Goal: Task Accomplishment & Management: Manage account settings

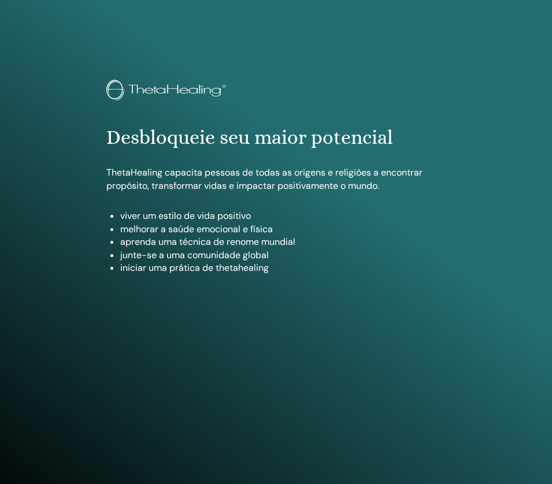
scroll to position [568, 0]
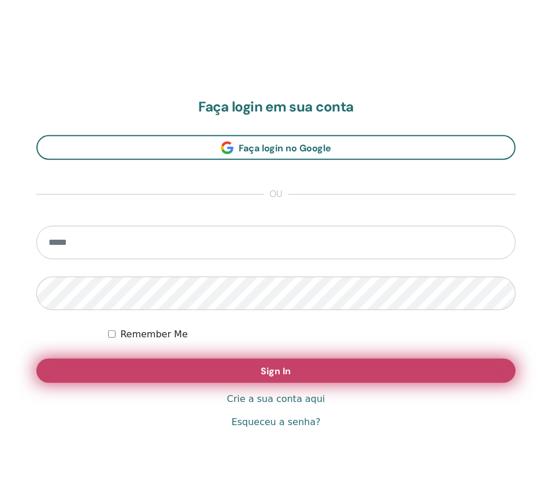
type input "**********"
click at [252, 372] on button "Sign In" at bounding box center [275, 371] width 479 height 24
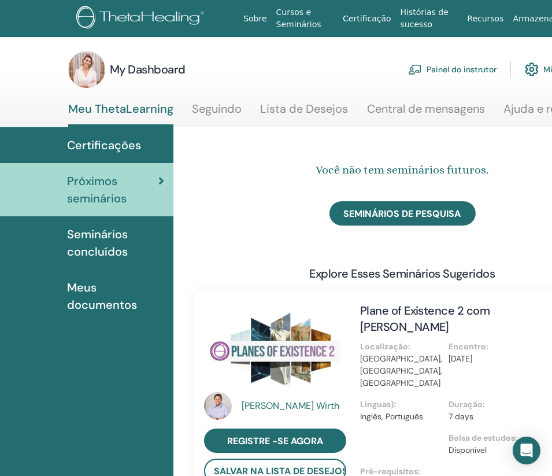
click at [466, 67] on link "Painel do instrutor" at bounding box center [452, 69] width 88 height 25
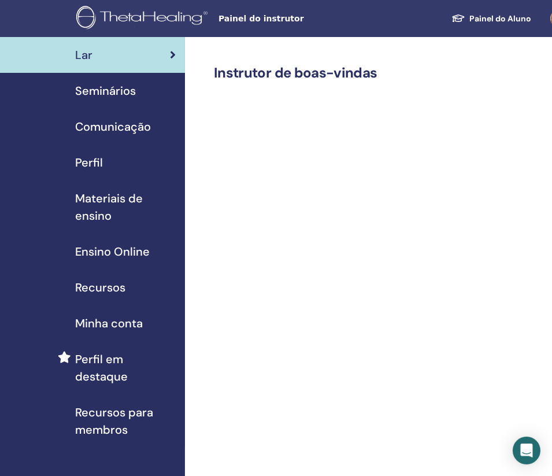
click at [131, 92] on span "Seminários" at bounding box center [105, 90] width 61 height 17
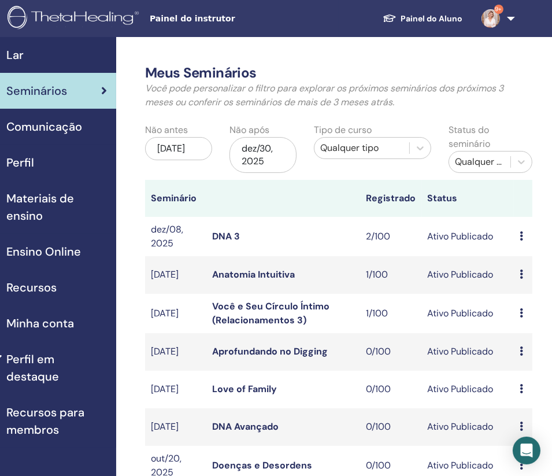
scroll to position [0, 138]
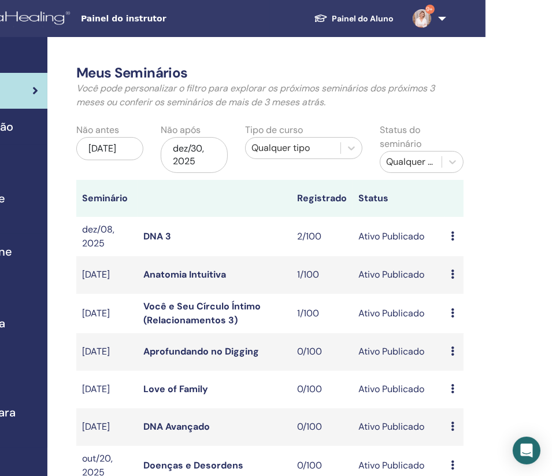
click at [305, 148] on div "Qualquer tipo" at bounding box center [292, 148] width 83 height 14
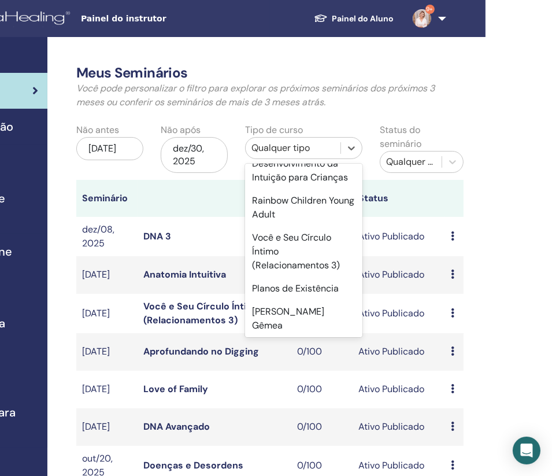
scroll to position [432, 0]
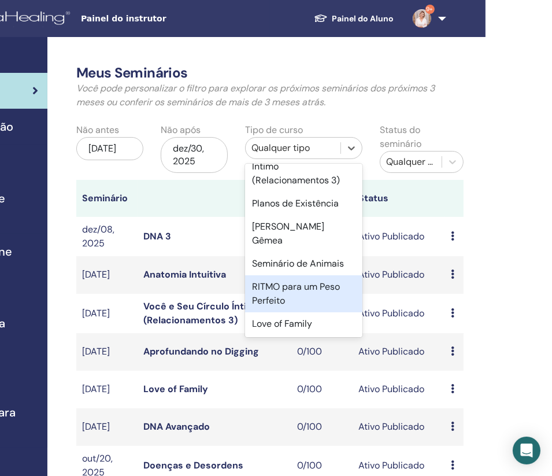
click at [310, 285] on div "RITMO para um Peso Perfeito" at bounding box center [303, 293] width 117 height 37
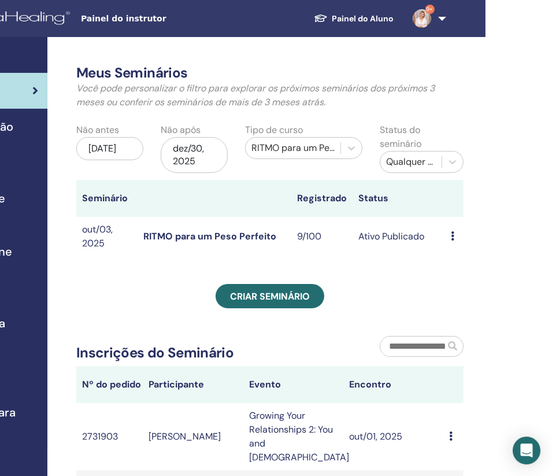
click at [451, 235] on icon at bounding box center [452, 235] width 3 height 9
click at [459, 258] on link "Editar" at bounding box center [451, 262] width 25 height 12
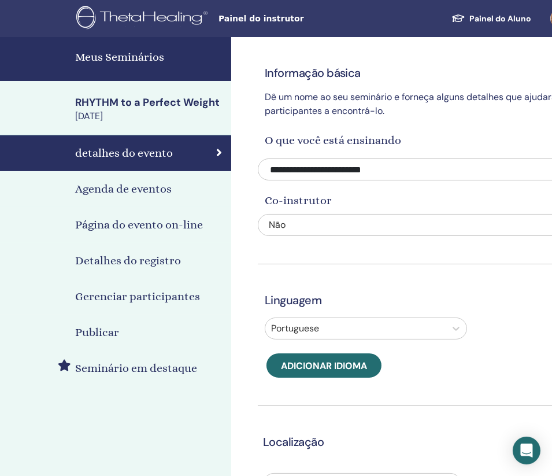
click at [148, 261] on h4 "Detalhes do registro" at bounding box center [128, 260] width 106 height 17
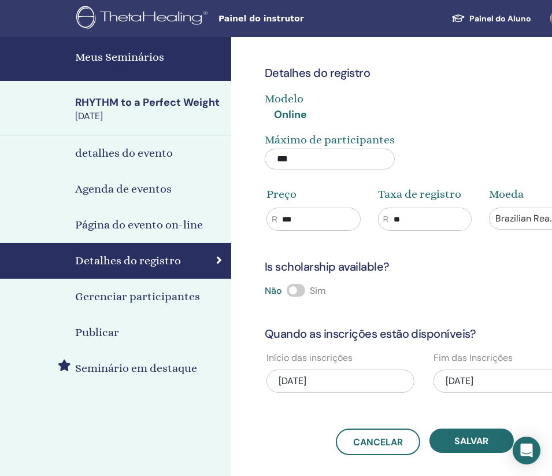
click at [476, 384] on div "[DATE]" at bounding box center [507, 380] width 148 height 23
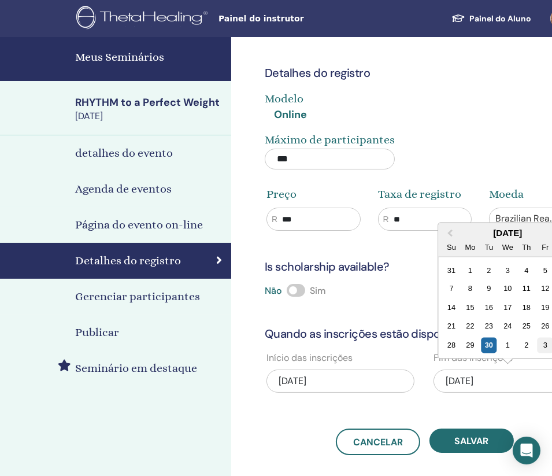
click at [547, 343] on div "3" at bounding box center [545, 345] width 16 height 16
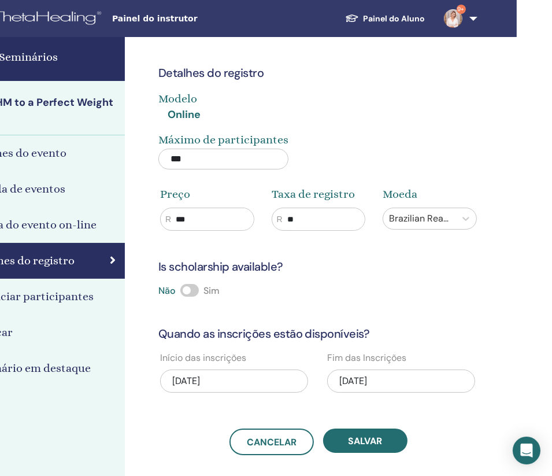
scroll to position [0, 114]
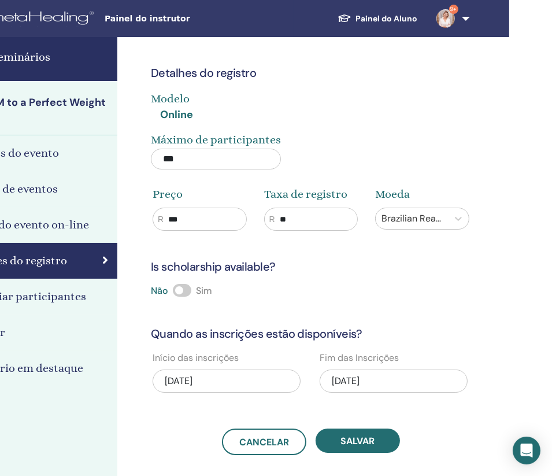
click at [365, 381] on div "[DATE]" at bounding box center [394, 380] width 148 height 23
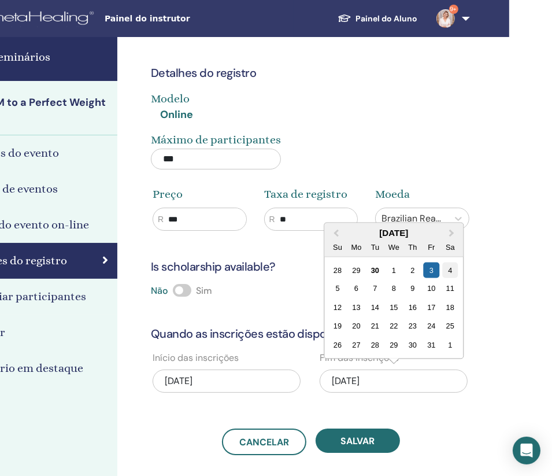
click at [452, 266] on div "4" at bounding box center [450, 270] width 16 height 16
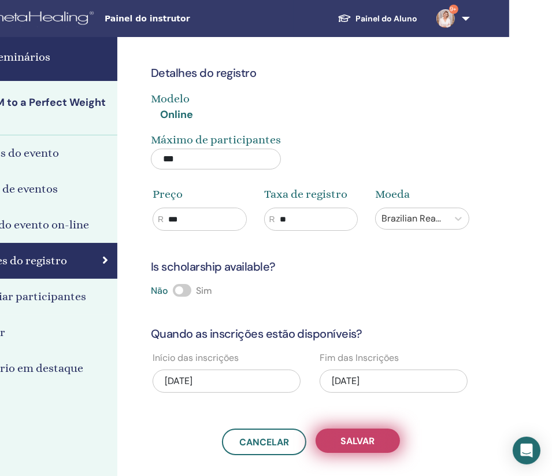
click at [390, 441] on button "Salvar" at bounding box center [357, 440] width 84 height 24
click at [378, 444] on button "Salvar" at bounding box center [357, 440] width 84 height 24
